Goal: Transaction & Acquisition: Purchase product/service

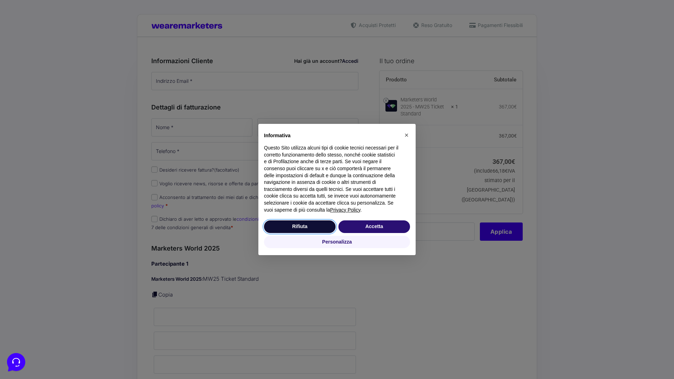
click at [300, 226] on button "Rifiuta" at bounding box center [300, 227] width 72 height 13
